Goal: Navigation & Orientation: Understand site structure

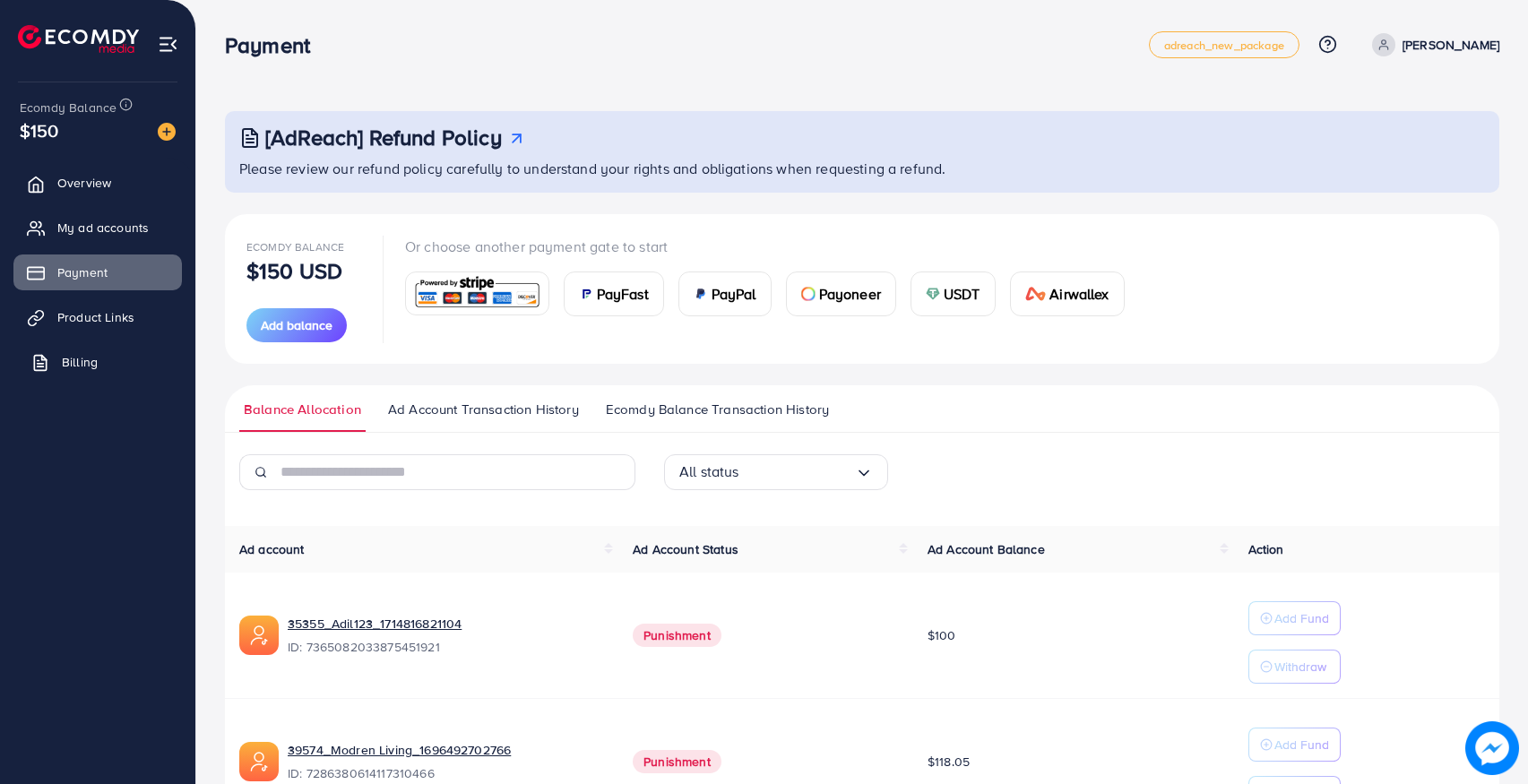
click at [80, 361] on span "Billing" at bounding box center [80, 362] width 35 height 18
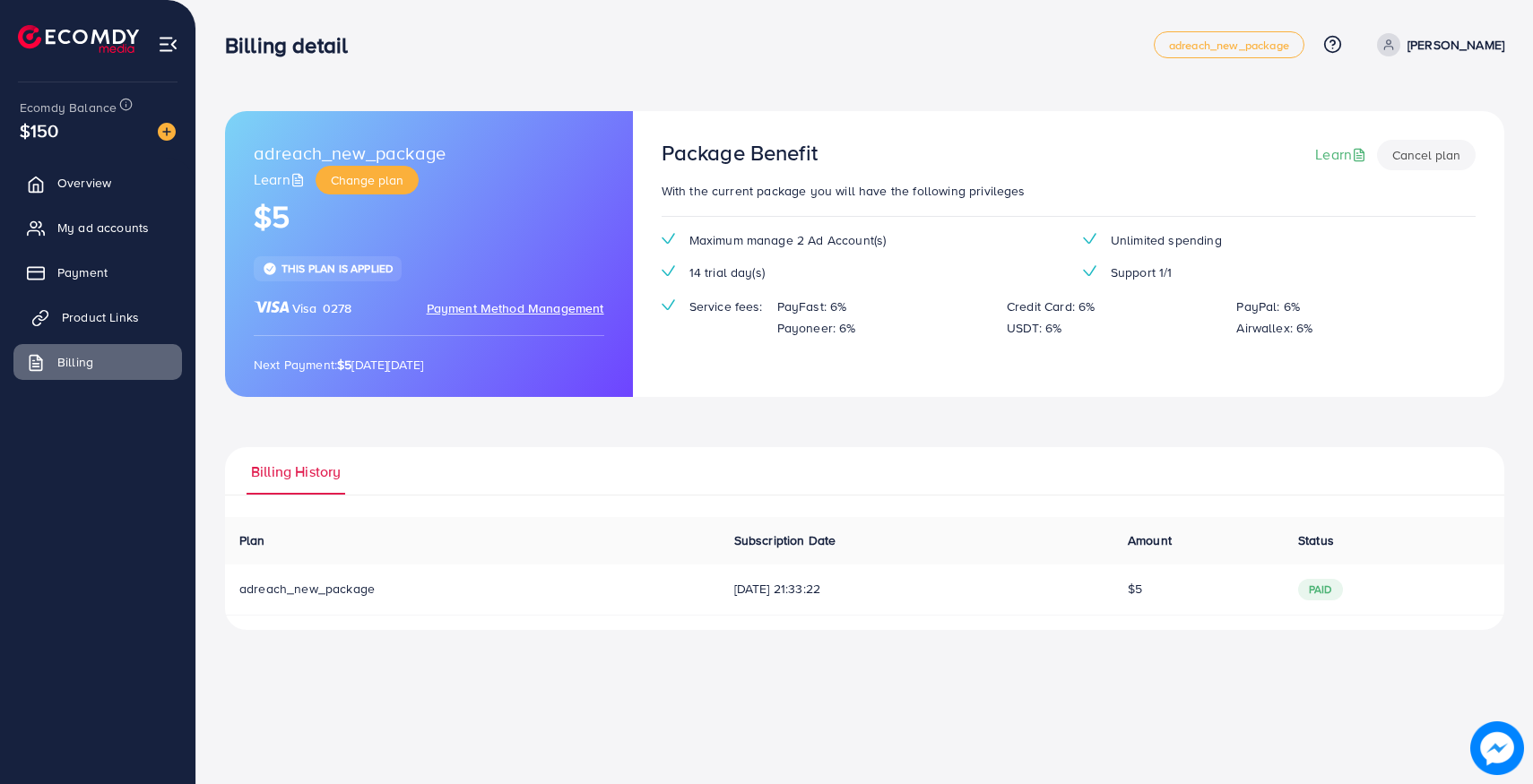
click at [74, 319] on span "Product Links" at bounding box center [100, 317] width 77 height 18
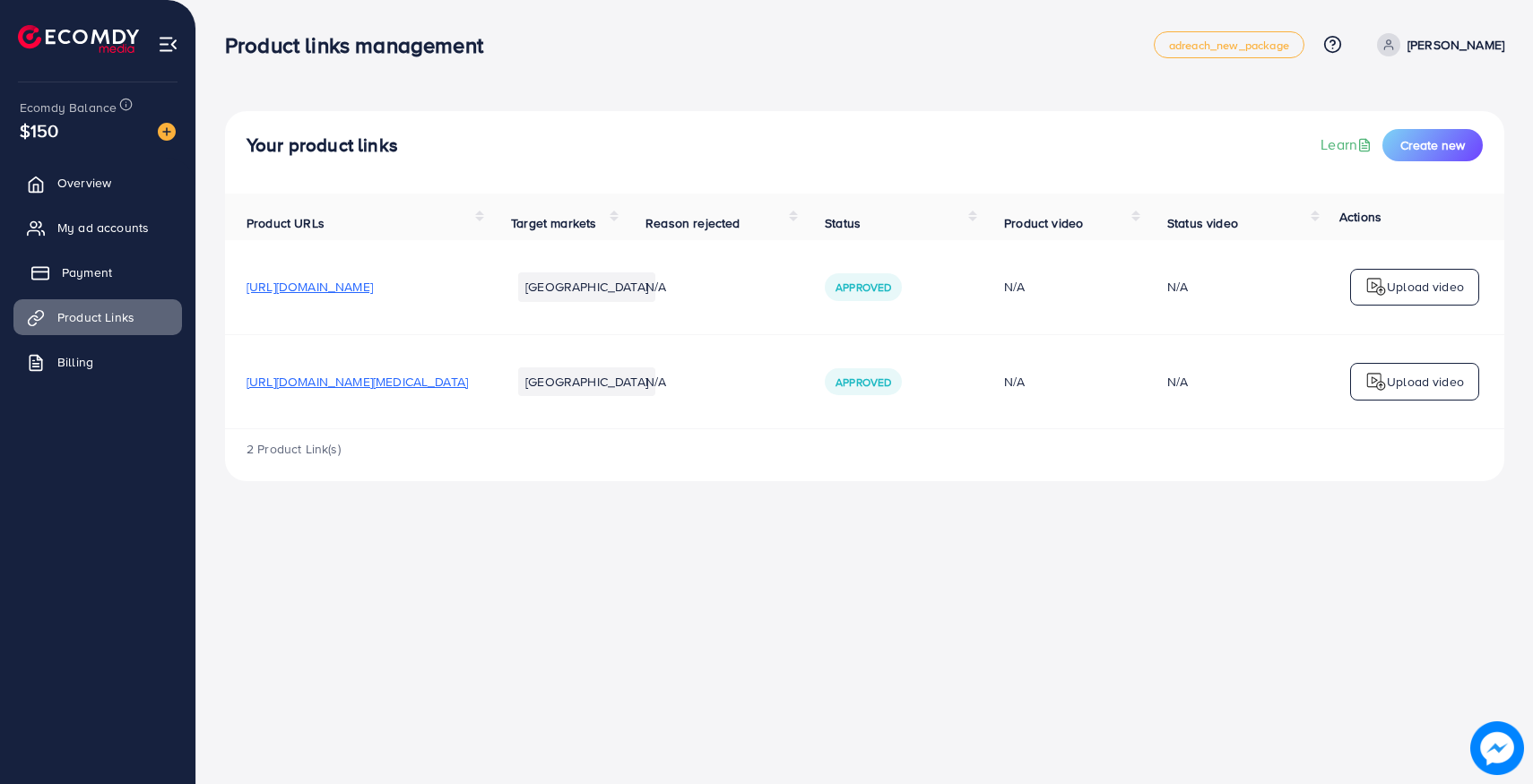
click at [68, 268] on span "Payment" at bounding box center [86, 272] width 50 height 18
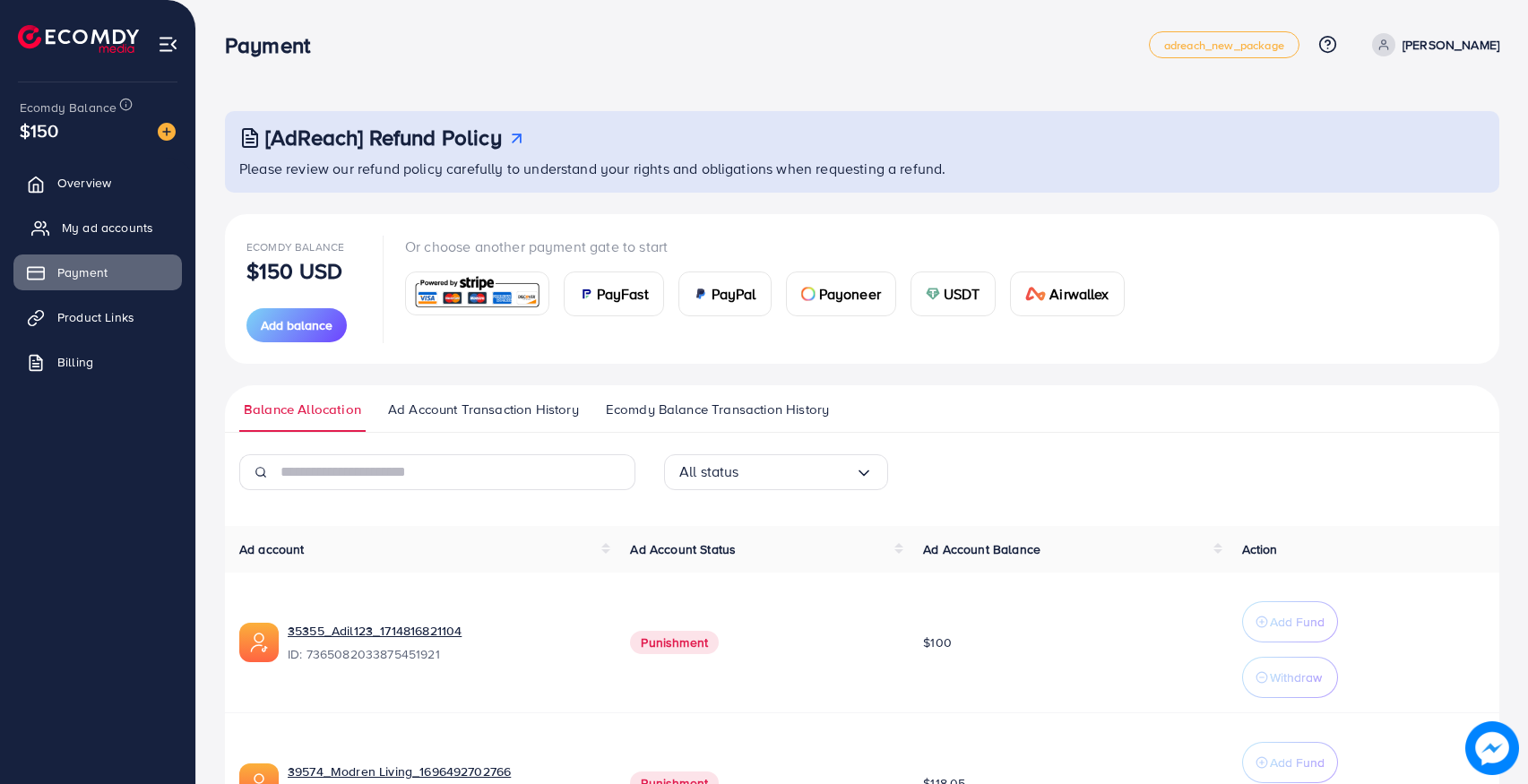
click at [72, 221] on span "My ad accounts" at bounding box center [107, 228] width 91 height 18
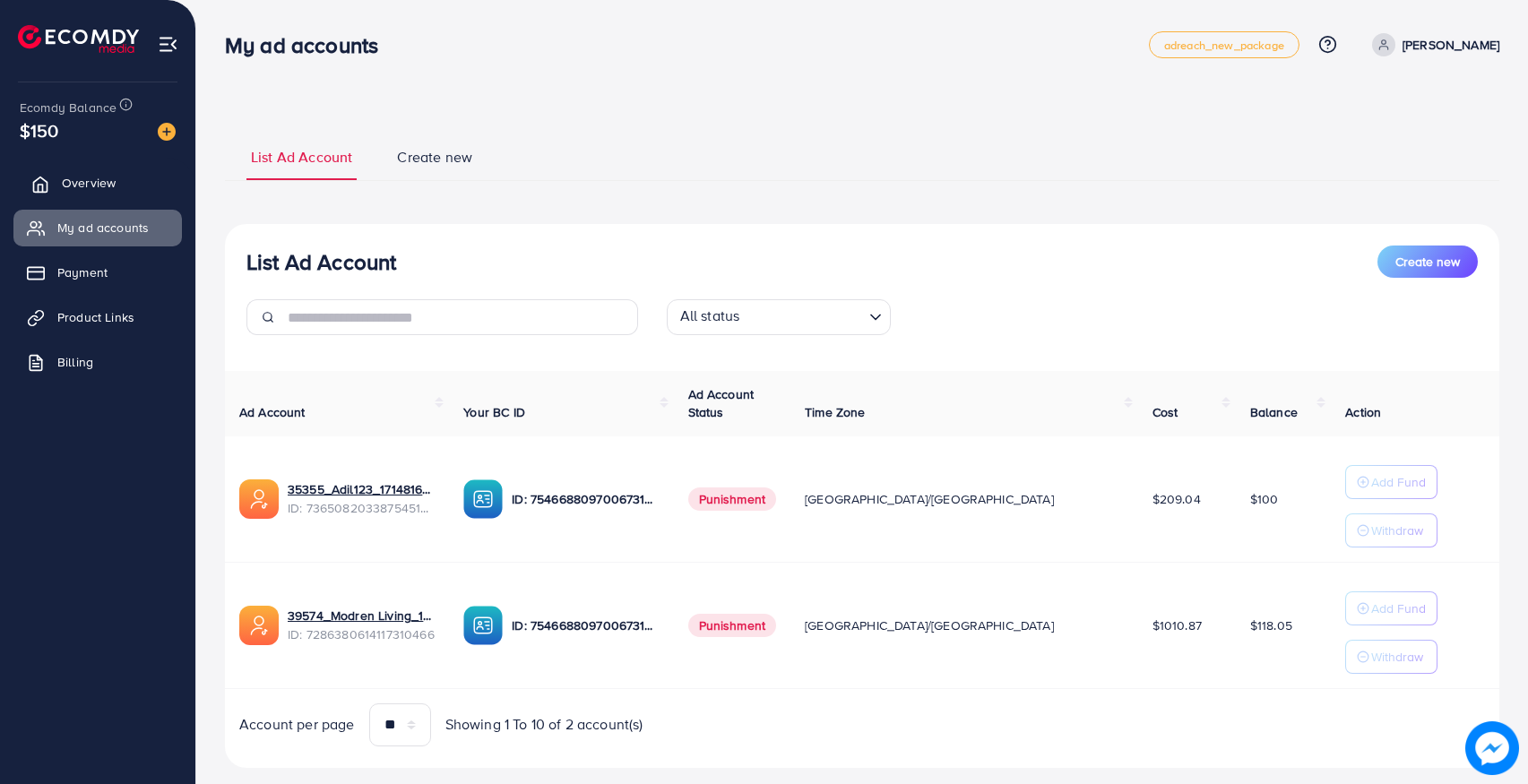
click at [110, 176] on span "Overview" at bounding box center [88, 183] width 54 height 18
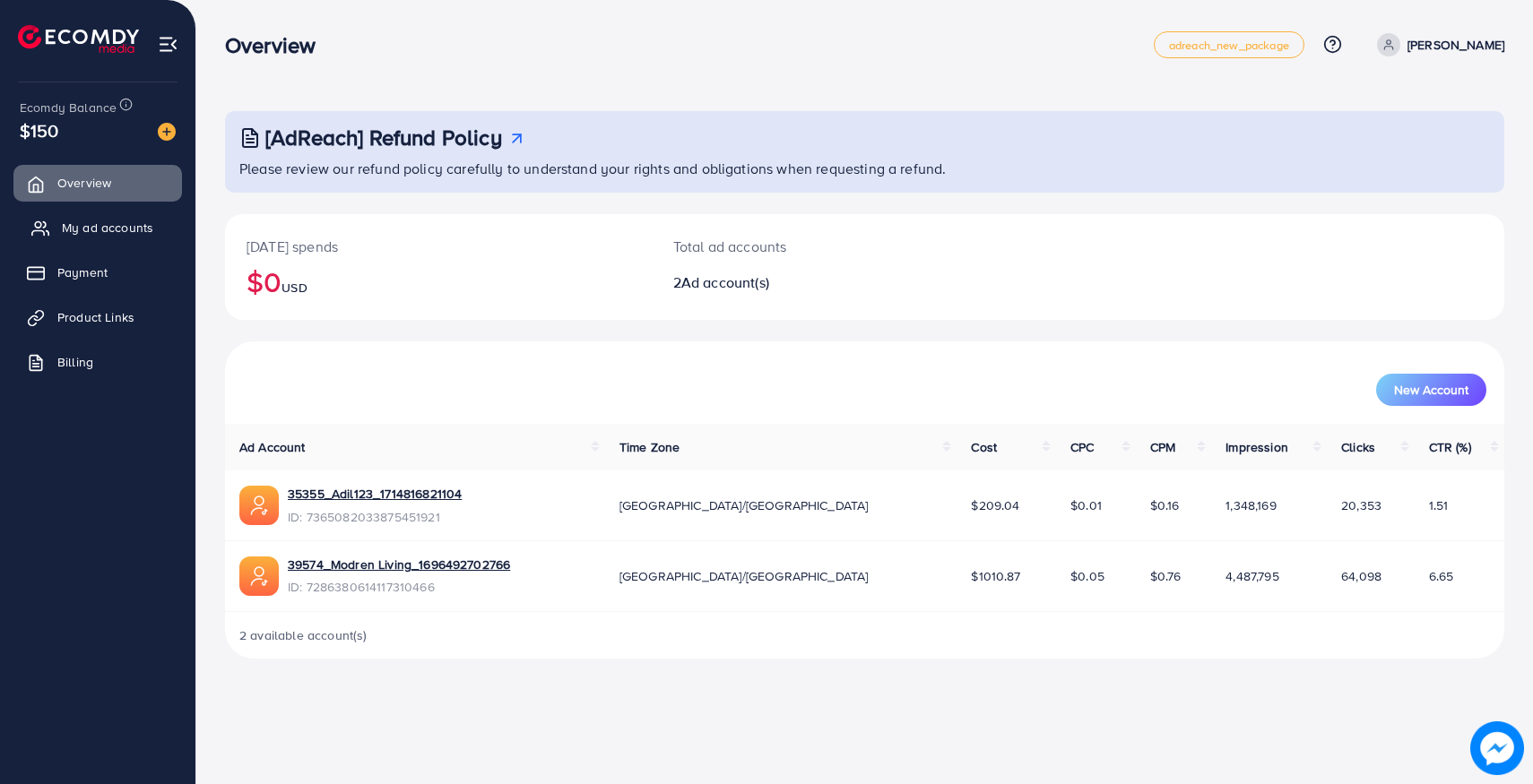
click at [95, 230] on span "My ad accounts" at bounding box center [107, 228] width 91 height 18
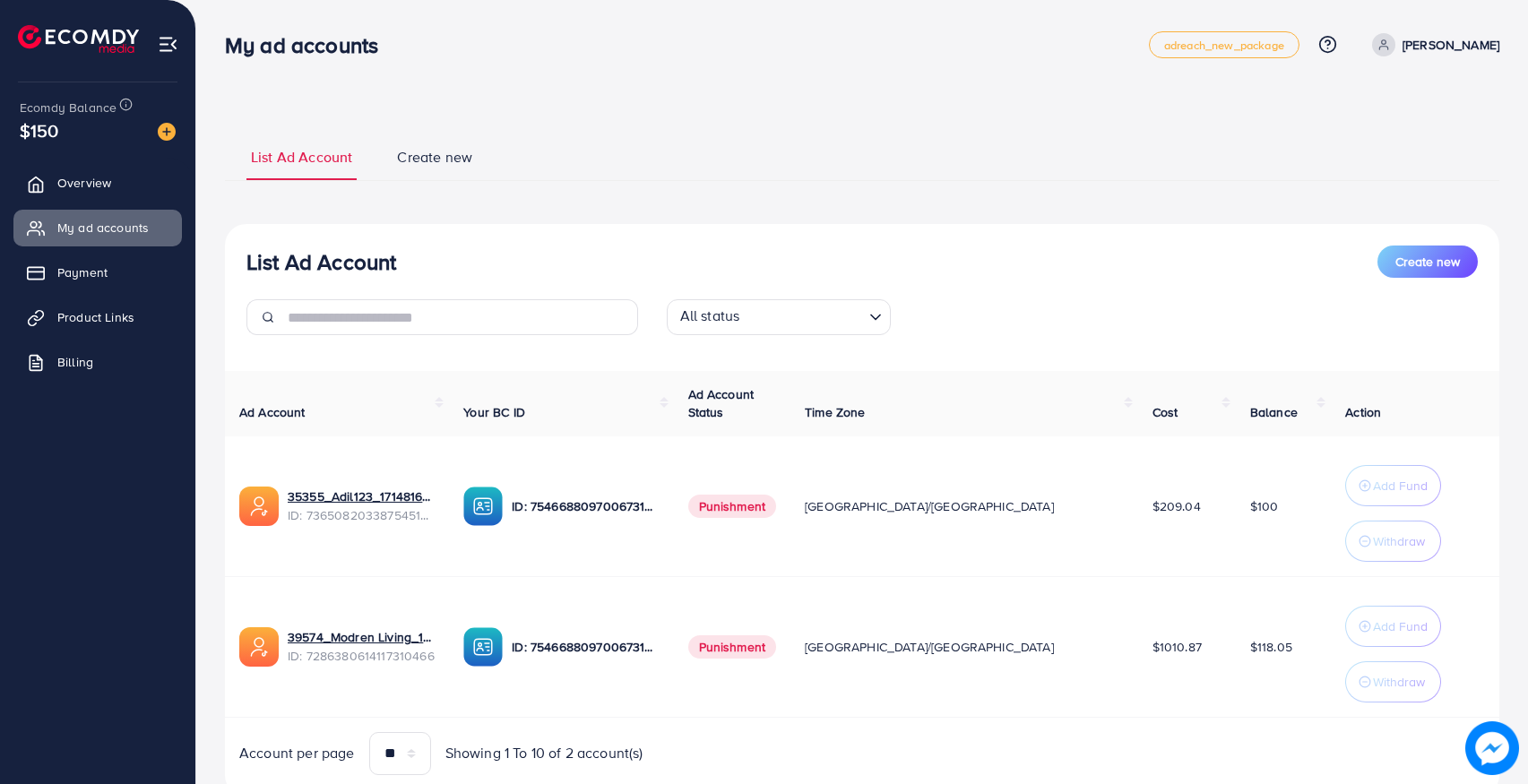
scroll to position [63, 0]
